Goal: Task Accomplishment & Management: Manage account settings

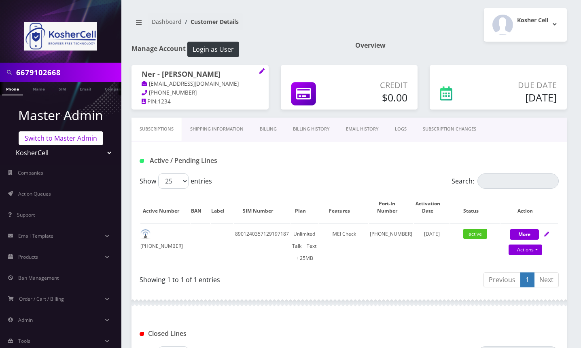
drag, startPoint x: 0, startPoint y: 0, endPoint x: 55, endPoint y: 137, distance: 147.5
click at [55, 137] on link "Switch to Master Admin" at bounding box center [61, 138] width 85 height 14
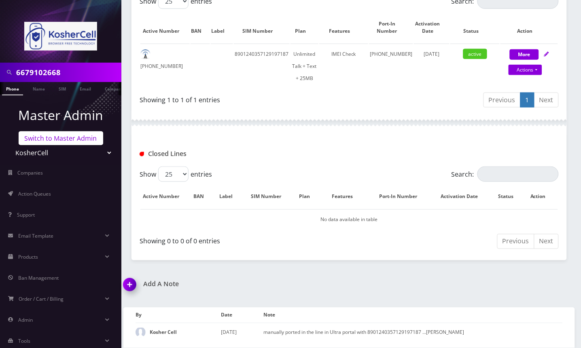
scroll to position [187, 0]
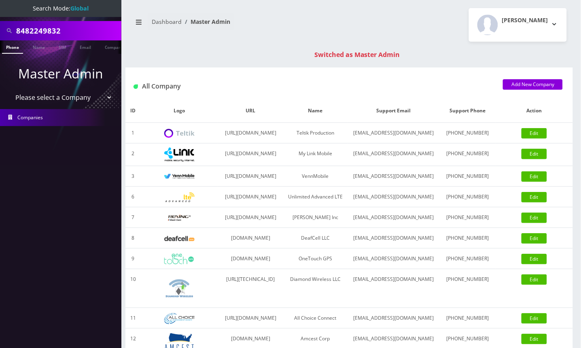
type input "8482249832"
click at [16, 49] on link "Phone" at bounding box center [12, 46] width 21 height 13
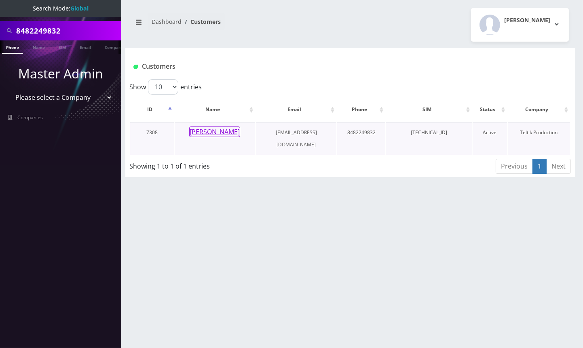
click at [226, 132] on button "Devorah Edelson" at bounding box center [214, 132] width 51 height 11
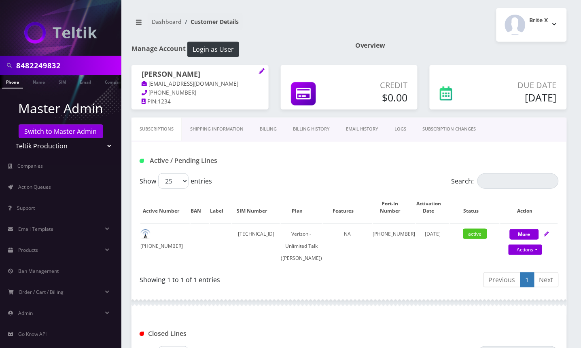
click at [318, 138] on link "Billing History" at bounding box center [311, 129] width 53 height 23
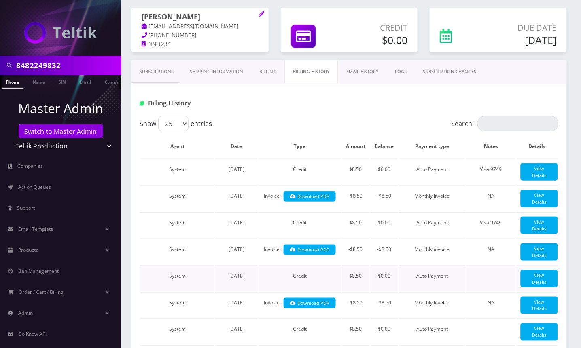
scroll to position [54, 0]
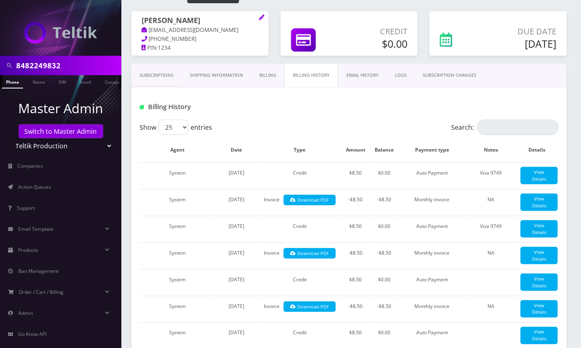
click at [162, 84] on link "Subscriptions" at bounding box center [156, 75] width 50 height 23
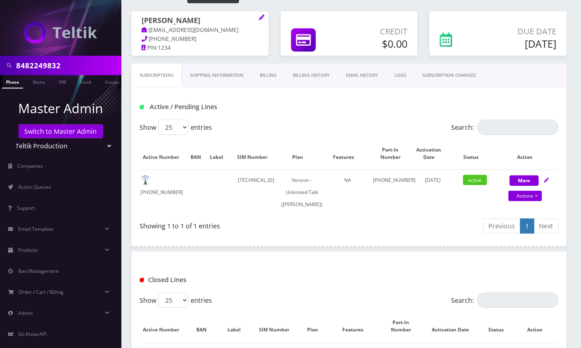
click at [235, 261] on div at bounding box center [348, 249] width 435 height 24
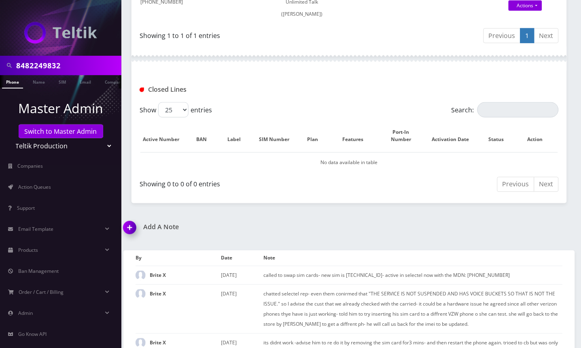
scroll to position [431, 0]
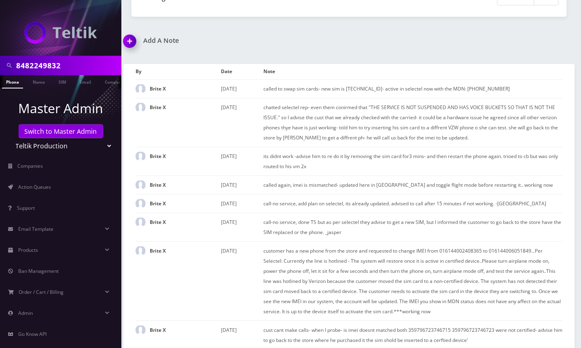
click at [72, 60] on input "8482249832" at bounding box center [67, 65] width 103 height 15
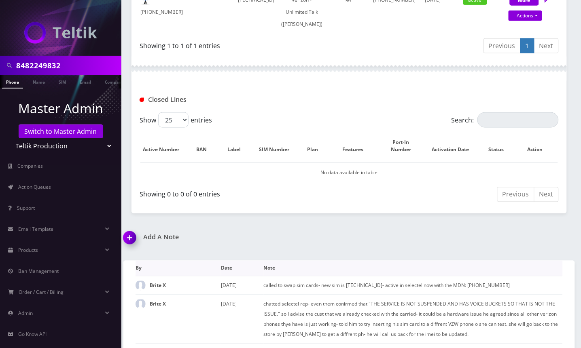
scroll to position [54, 0]
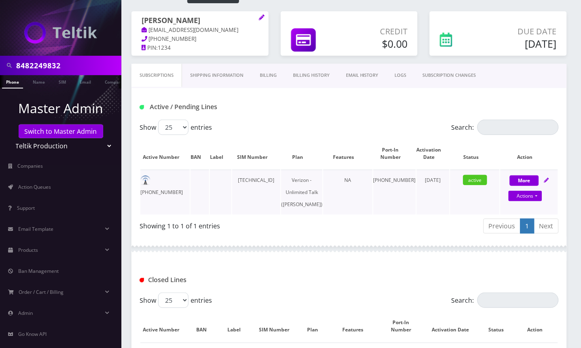
click at [269, 192] on td "89148000011554093821" at bounding box center [256, 192] width 48 height 45
copy td "89148000011554093821"
click at [171, 190] on td "848-224-9832" at bounding box center [164, 192] width 49 height 45
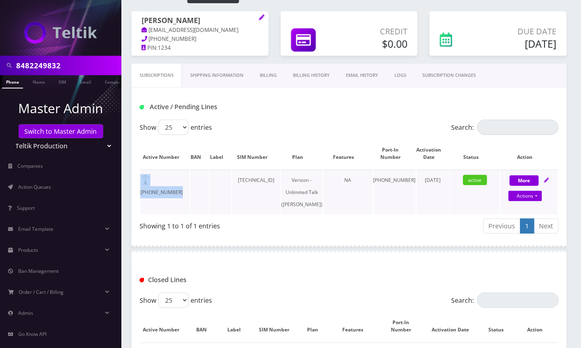
click at [171, 190] on td "848-224-9832" at bounding box center [164, 192] width 49 height 45
copy td "848-224-9832"
click at [526, 201] on link "Actions" at bounding box center [525, 196] width 34 height 11
select select "441"
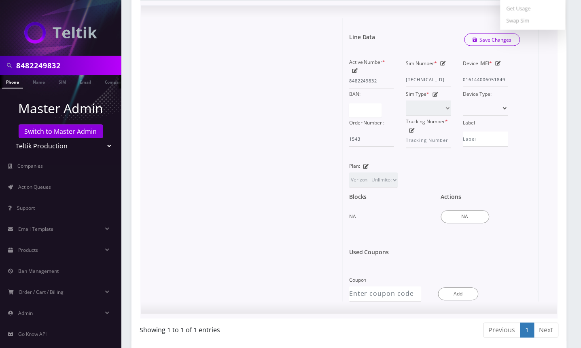
scroll to position [269, 0]
click at [256, 93] on div at bounding box center [245, 160] width 196 height 284
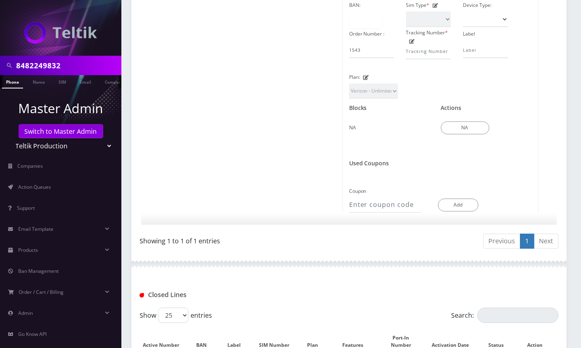
scroll to position [647, 0]
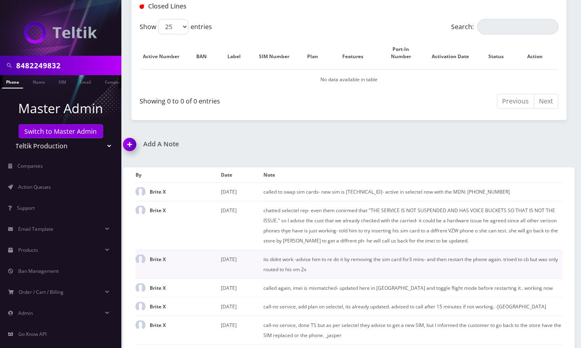
drag, startPoint x: 131, startPoint y: 156, endPoint x: 152, endPoint y: 156, distance: 20.6
click at [131, 156] on img at bounding box center [131, 147] width 24 height 24
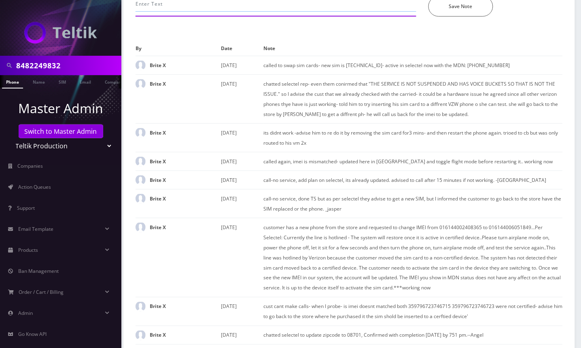
click at [185, 12] on input "text" at bounding box center [275, 3] width 281 height 15
paste input "from 89148000011554093821 to 89148000011798237283"
click at [137, 12] on input "changed sim from 89148000011554093821 to 89148000011798237283" at bounding box center [275, 3] width 281 height 15
click at [135, 17] on div "changed sim from 89148000011554093821 to 89148000011798237283 *Please Enter Note" at bounding box center [275, 6] width 293 height 20
click at [136, 12] on input "changed sim from 89148000011554093821 to 89148000011798237283" at bounding box center [275, 3] width 281 height 15
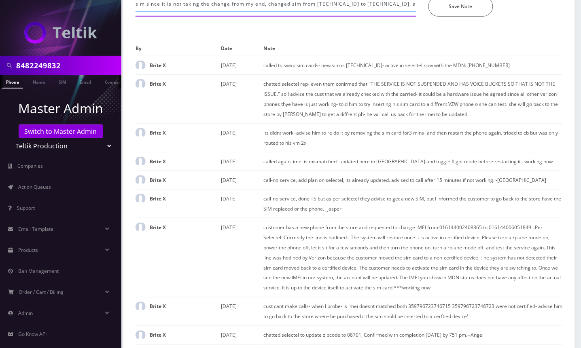
scroll to position [0, 0]
click at [351, 12] on input "chatted selectel to swap sim since it is not taking the change from my end, cha…" at bounding box center [275, 3] width 281 height 15
click at [408, 12] on input "chatted selectel to swap sim since it is not taking the change from my end, cha…" at bounding box center [275, 3] width 281 height 15
type input "chatted selectel to swap sim since it is not taking the change from my end, cha…"
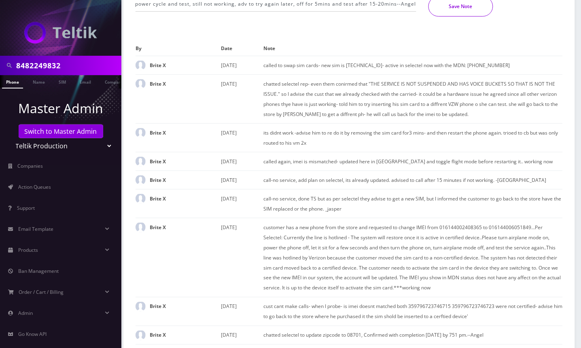
click at [444, 17] on button "Save Note" at bounding box center [460, 6] width 65 height 20
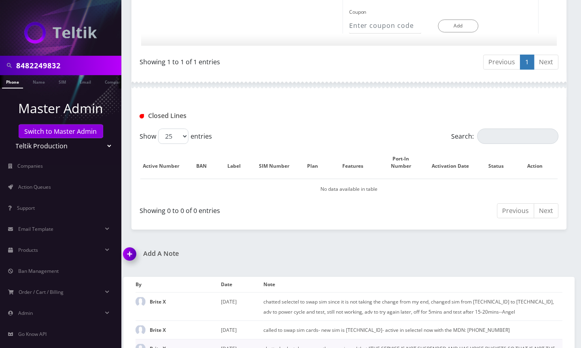
scroll to position [658, 0]
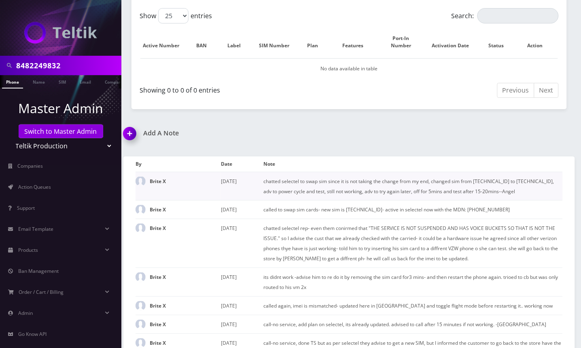
click at [315, 201] on td "chatted selectel to swap sim since it is not taking the change from my end, cha…" at bounding box center [413, 186] width 299 height 29
copy td "89148000011798237283"
click at [368, 43] on th "Features" at bounding box center [356, 42] width 49 height 31
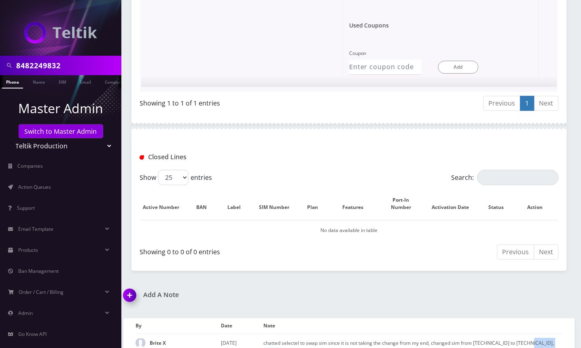
scroll to position [281, 0]
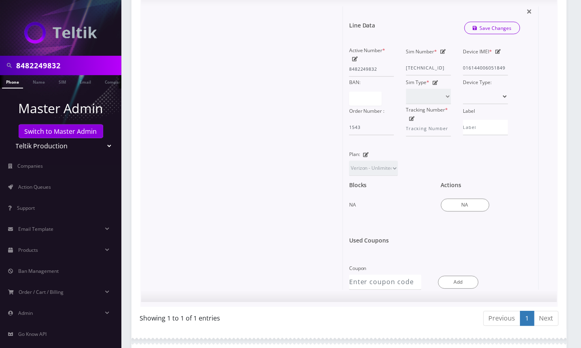
click at [442, 54] on icon at bounding box center [443, 51] width 6 height 5
click at [419, 76] on input "89148000011554093821" at bounding box center [428, 67] width 45 height 15
paste input "89148000011798237283"
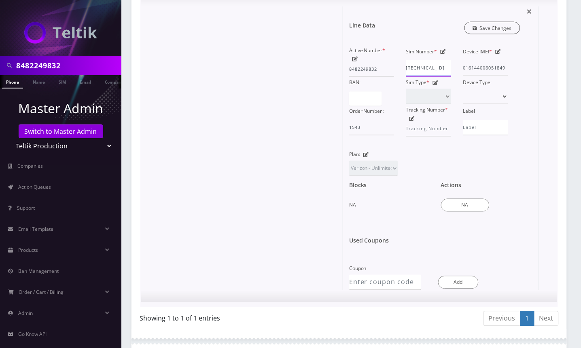
type input "89148000011798237283"
click at [482, 34] on link "Save Changes" at bounding box center [492, 28] width 56 height 13
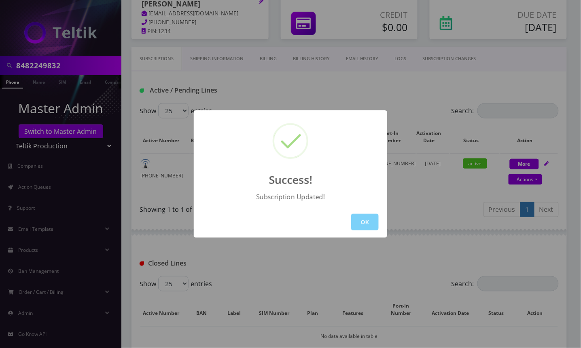
scroll to position [65, 0]
